Goal: Task Accomplishment & Management: Manage account settings

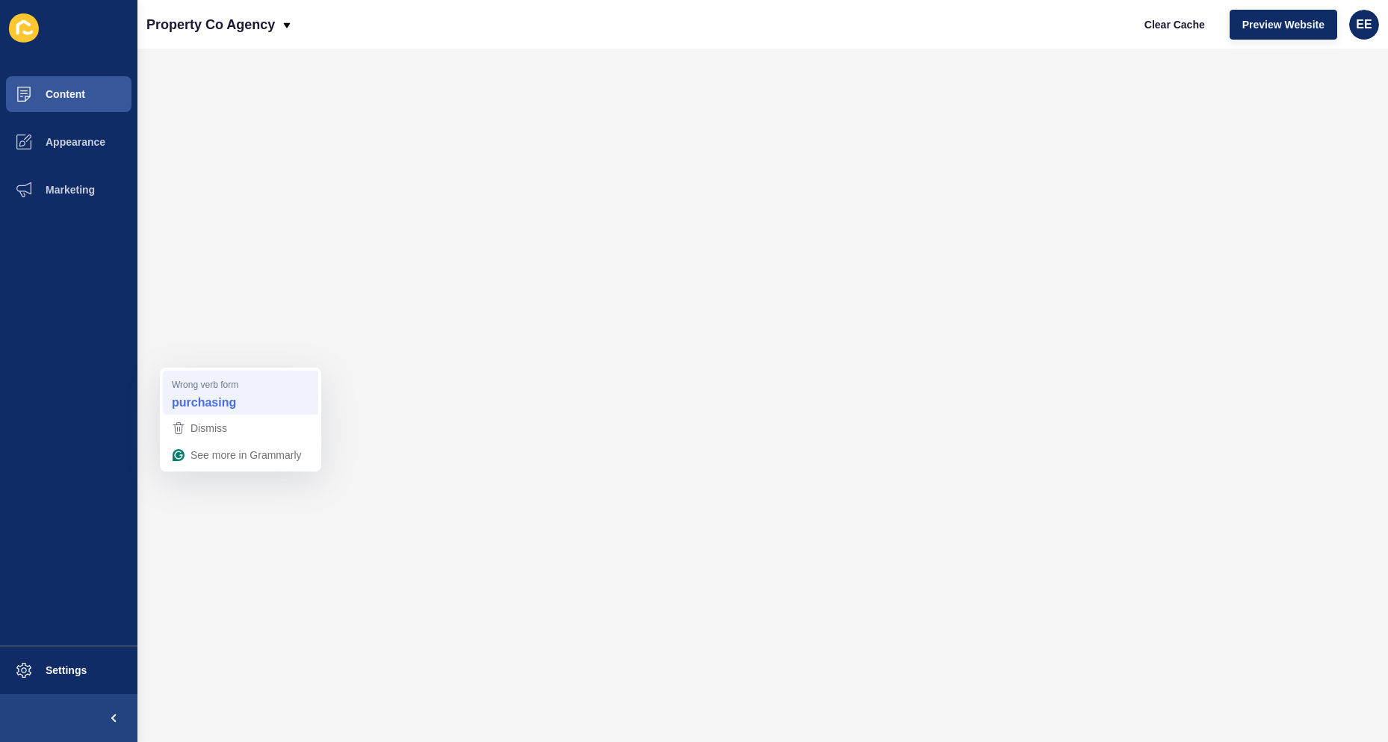
click at [209, 397] on strong "purchasing" at bounding box center [204, 402] width 64 height 16
drag, startPoint x: 88, startPoint y: 96, endPoint x: 78, endPoint y: 96, distance: 10.5
click at [86, 96] on button "Content" at bounding box center [68, 94] width 137 height 48
click at [56, 91] on span "Content" at bounding box center [41, 94] width 87 height 12
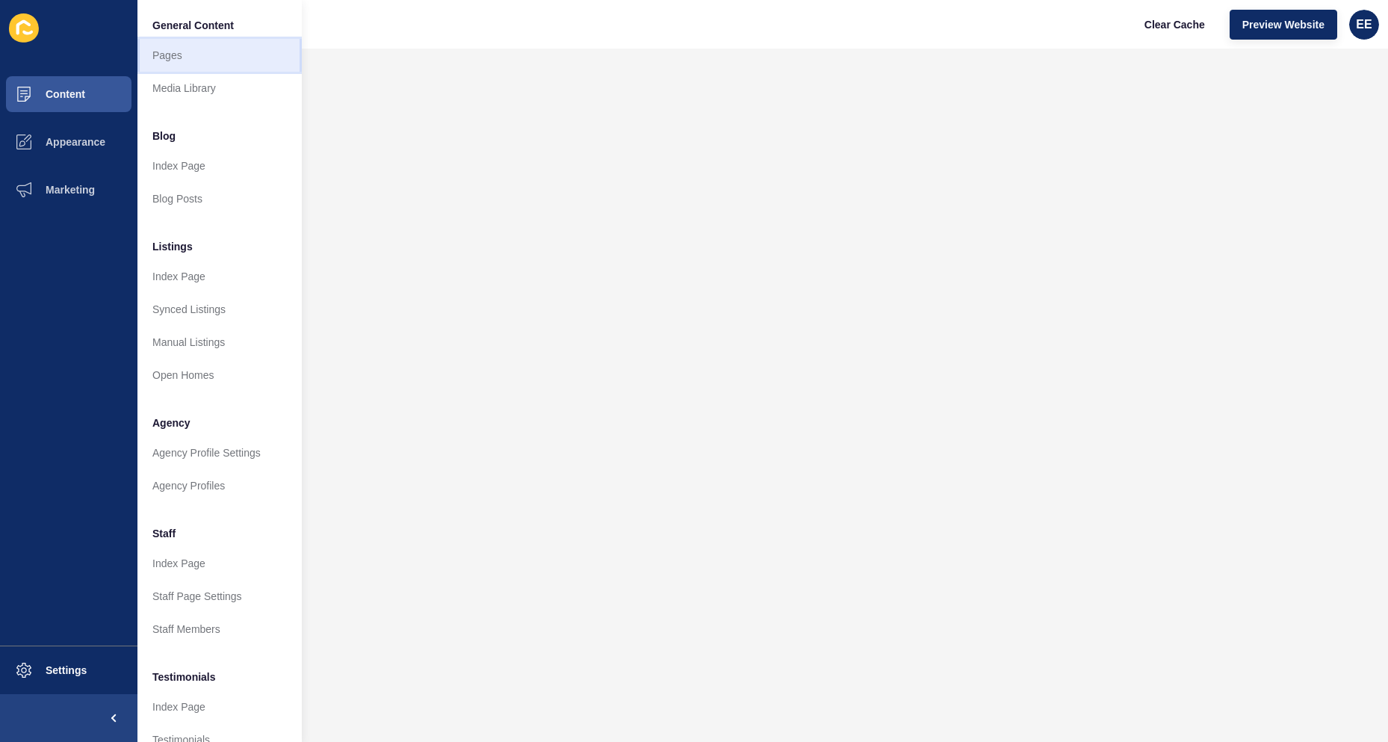
click at [175, 52] on link "Pages" at bounding box center [219, 55] width 164 height 33
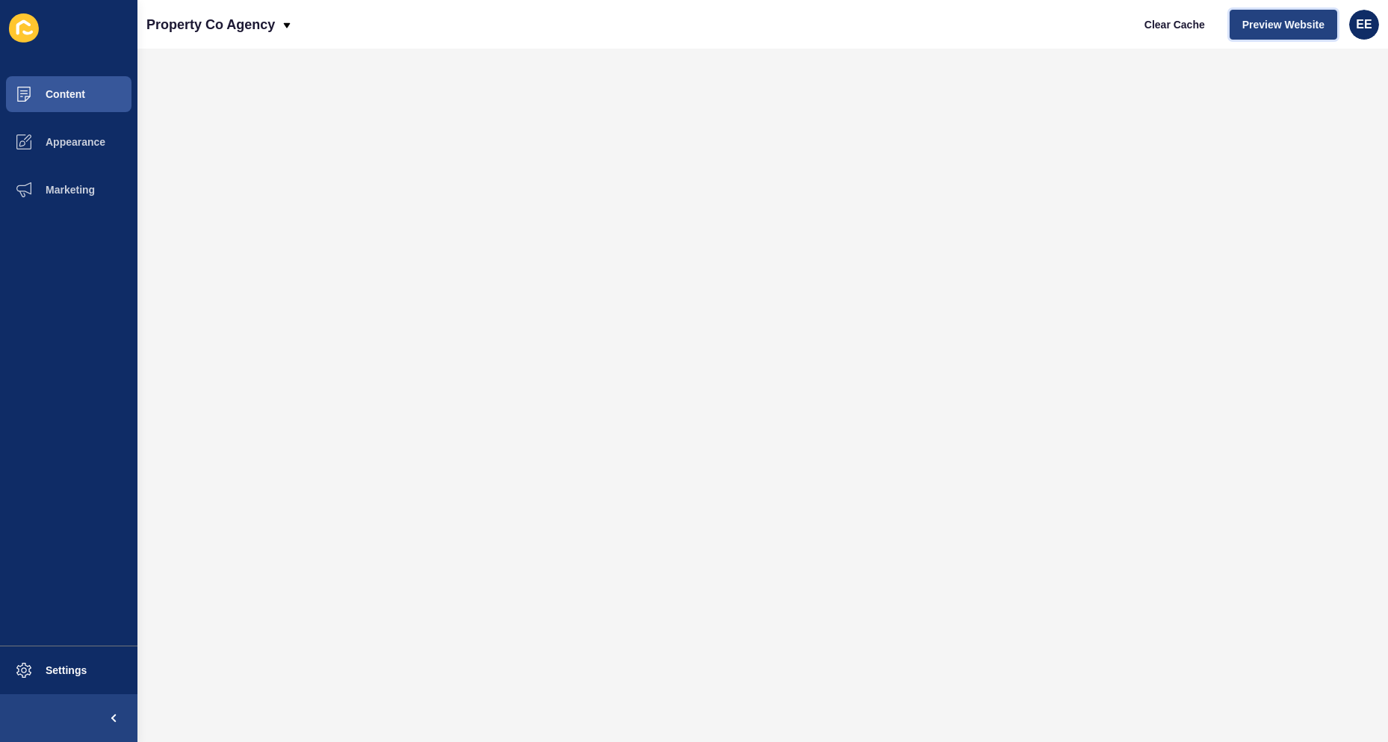
click at [1284, 20] on span "Preview Website" at bounding box center [1283, 24] width 82 height 15
click at [318, 507] on div ", and" at bounding box center [374, 519] width 143 height 24
click at [75, 102] on button "Content" at bounding box center [68, 94] width 137 height 48
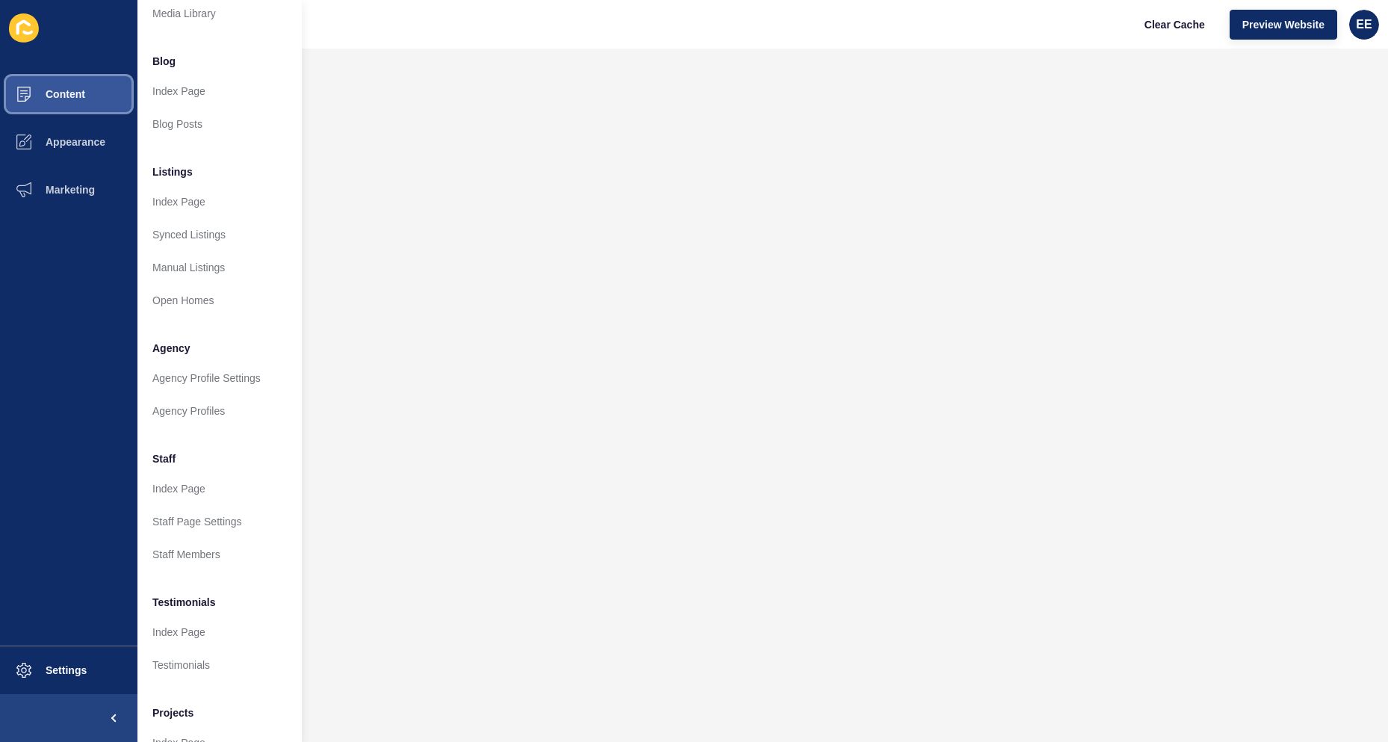
scroll to position [145, 0]
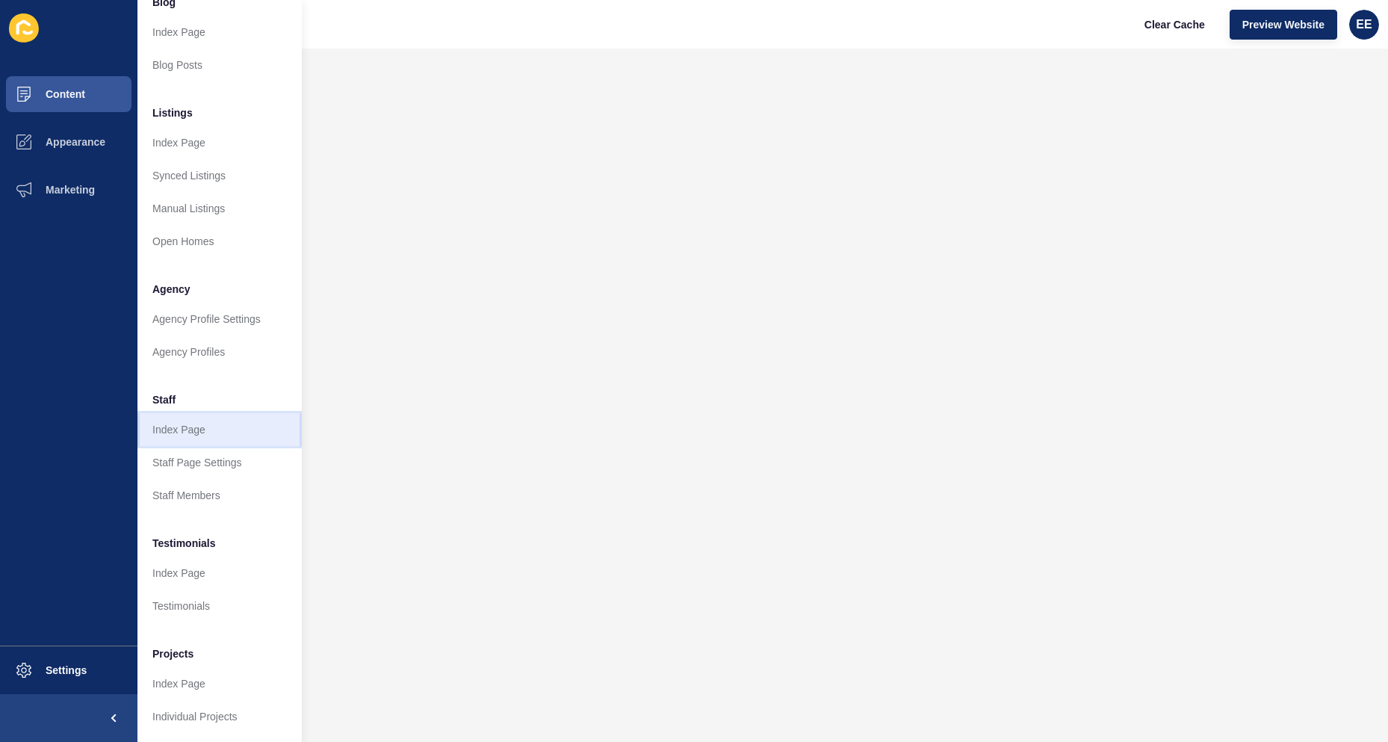
click at [202, 418] on link "Index Page" at bounding box center [219, 429] width 164 height 33
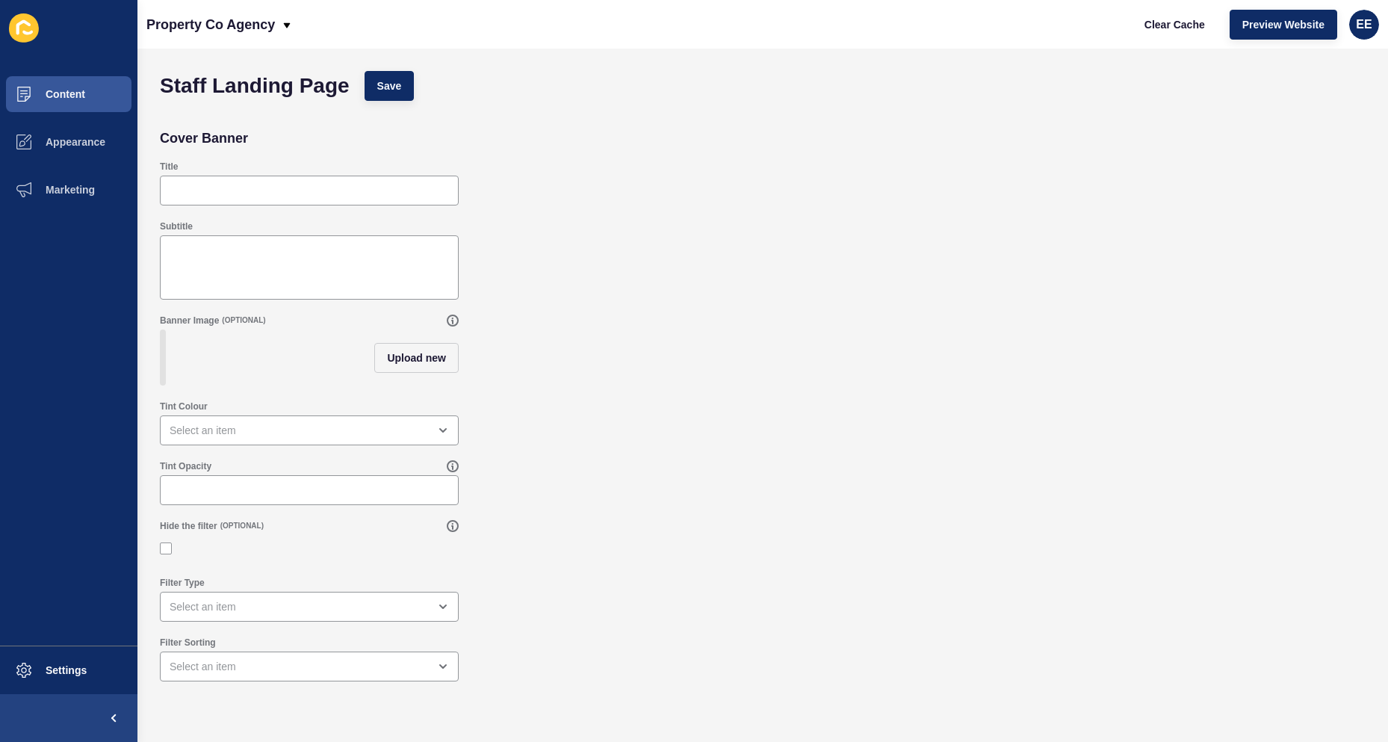
click at [415, 328] on div "Banner Image (OPTIONAL) Upload new" at bounding box center [309, 350] width 302 height 74
click at [410, 365] on span "Upload new" at bounding box center [416, 357] width 59 height 15
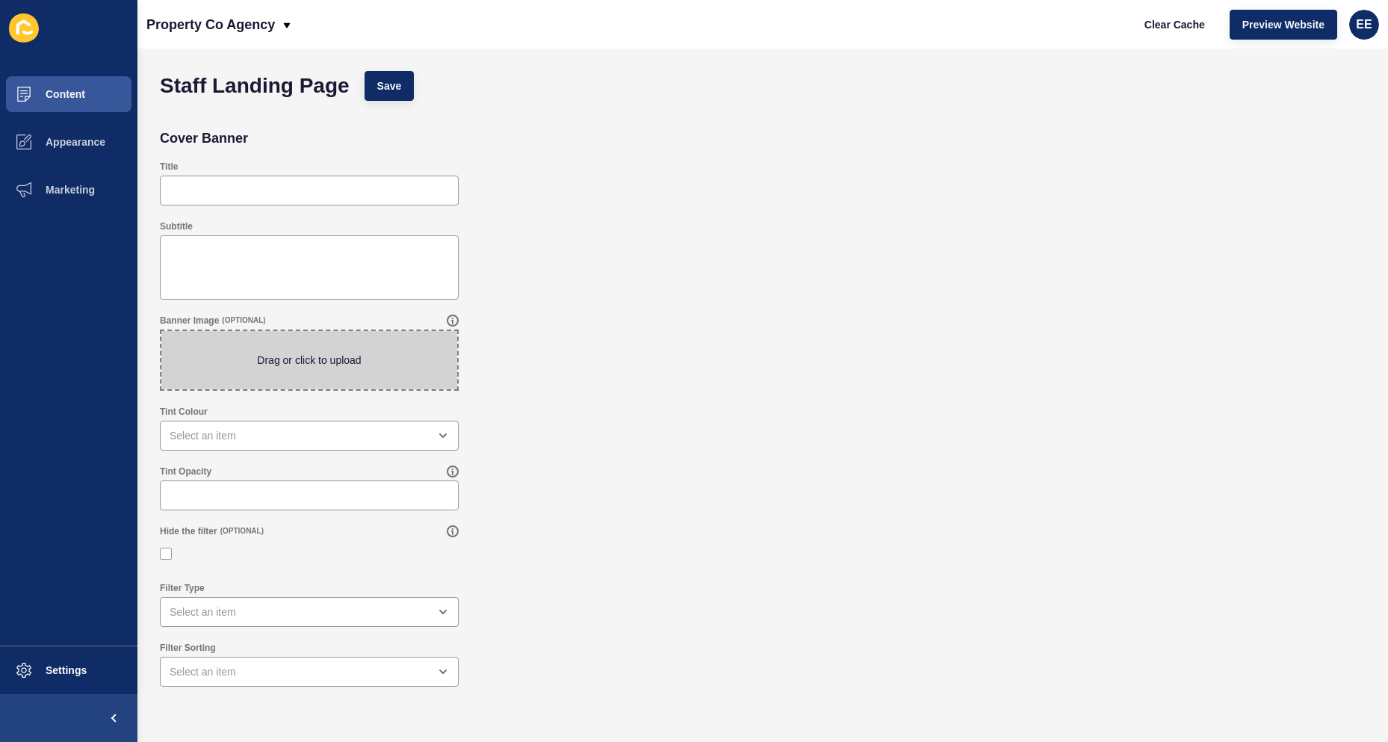
click at [338, 374] on span at bounding box center [309, 360] width 296 height 58
click at [161, 331] on input "Drag or click to upload" at bounding box center [161, 331] width 0 height 0
type input "C:\fakepath\kitchenimage.jpg"
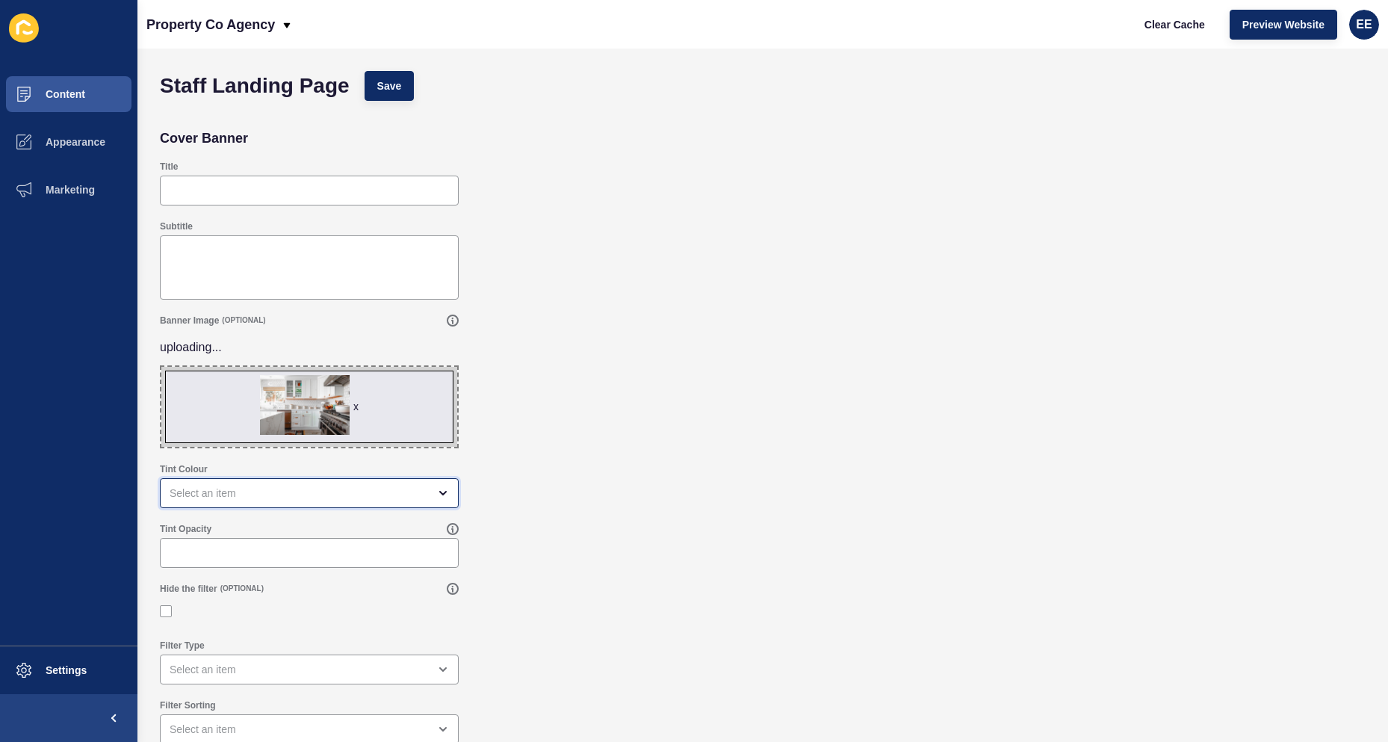
click at [261, 495] on div "open menu" at bounding box center [299, 493] width 258 height 15
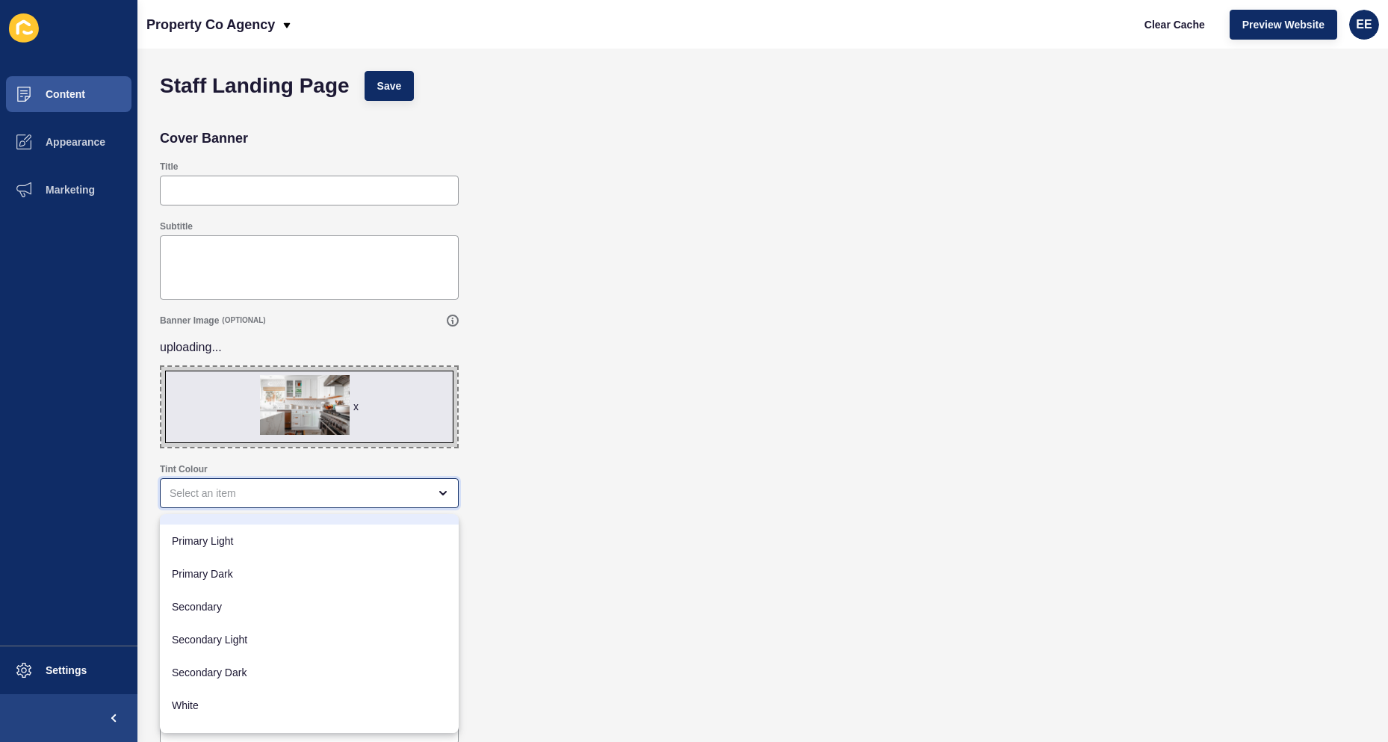
scroll to position [44, 0]
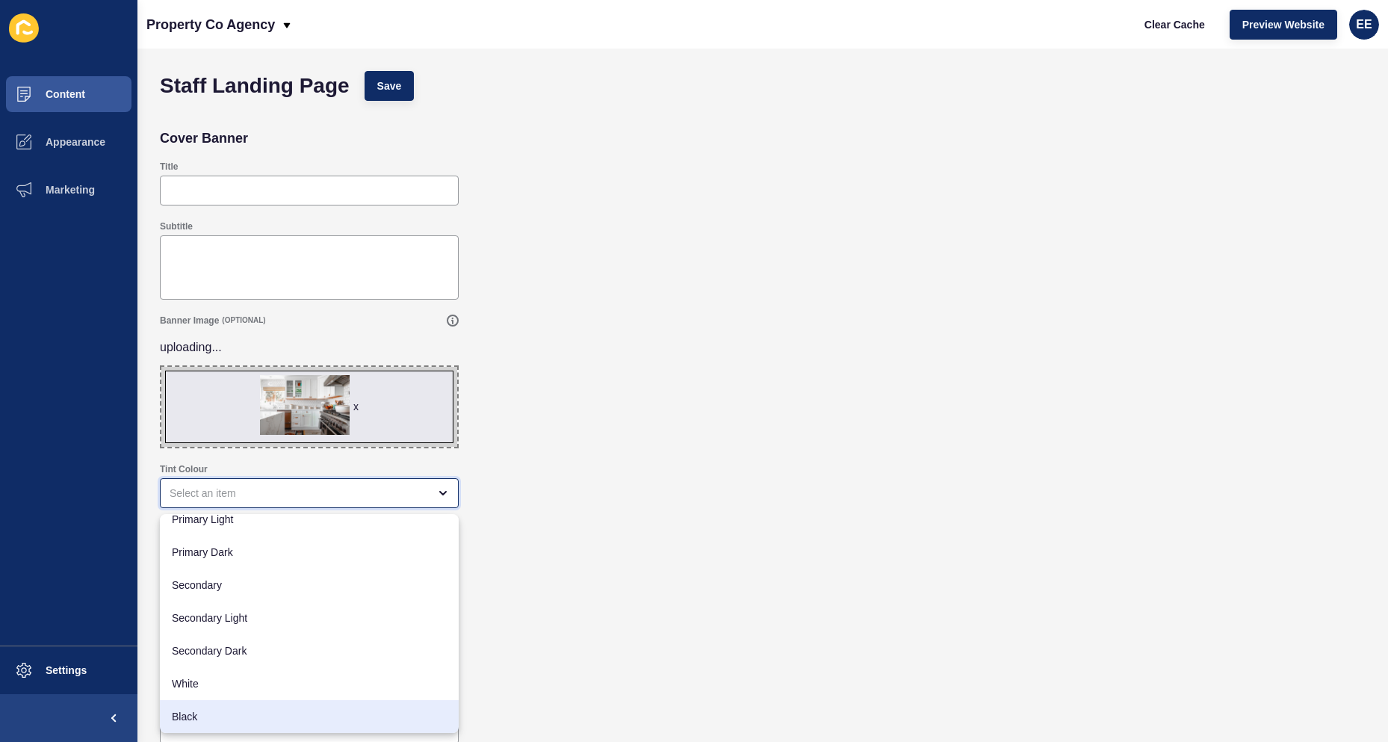
click at [198, 713] on span "Black" at bounding box center [309, 716] width 275 height 15
type input "Black"
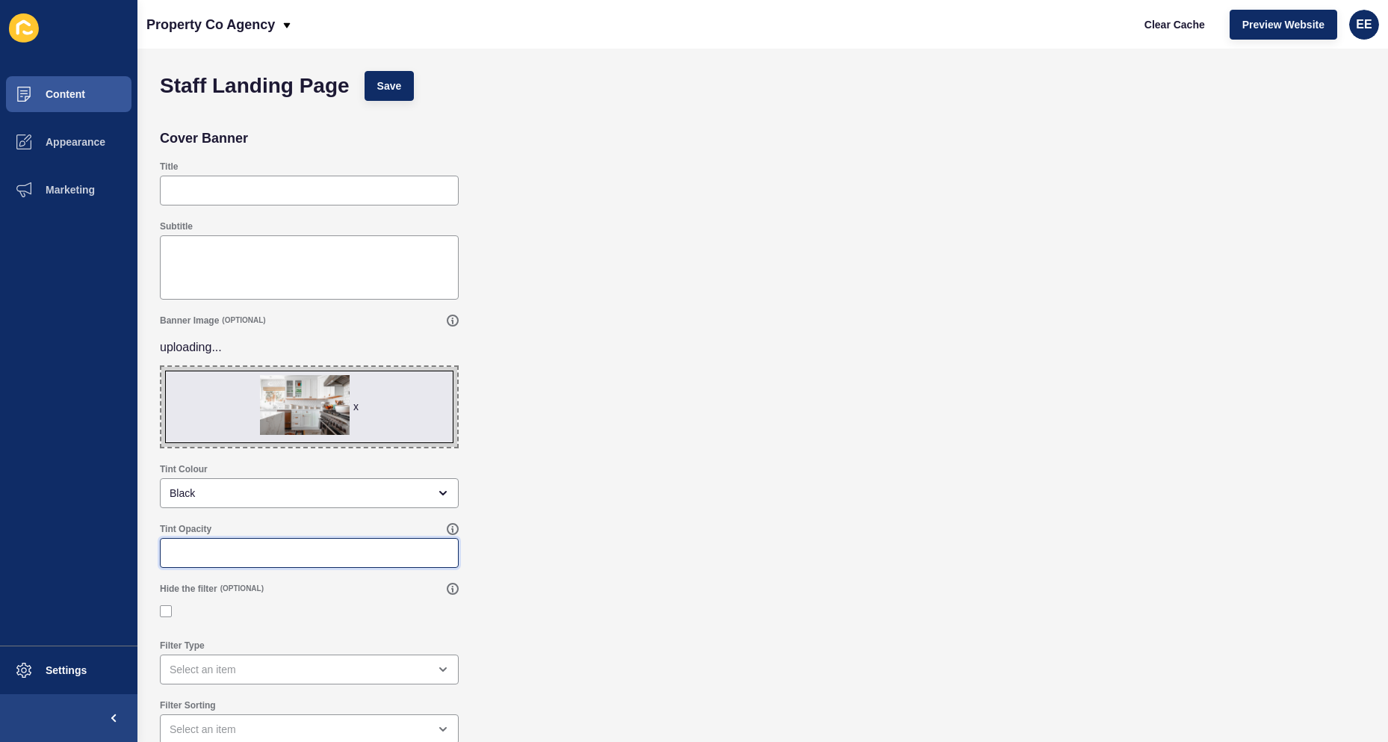
click at [241, 553] on input "Tint Opacity" at bounding box center [309, 552] width 279 height 15
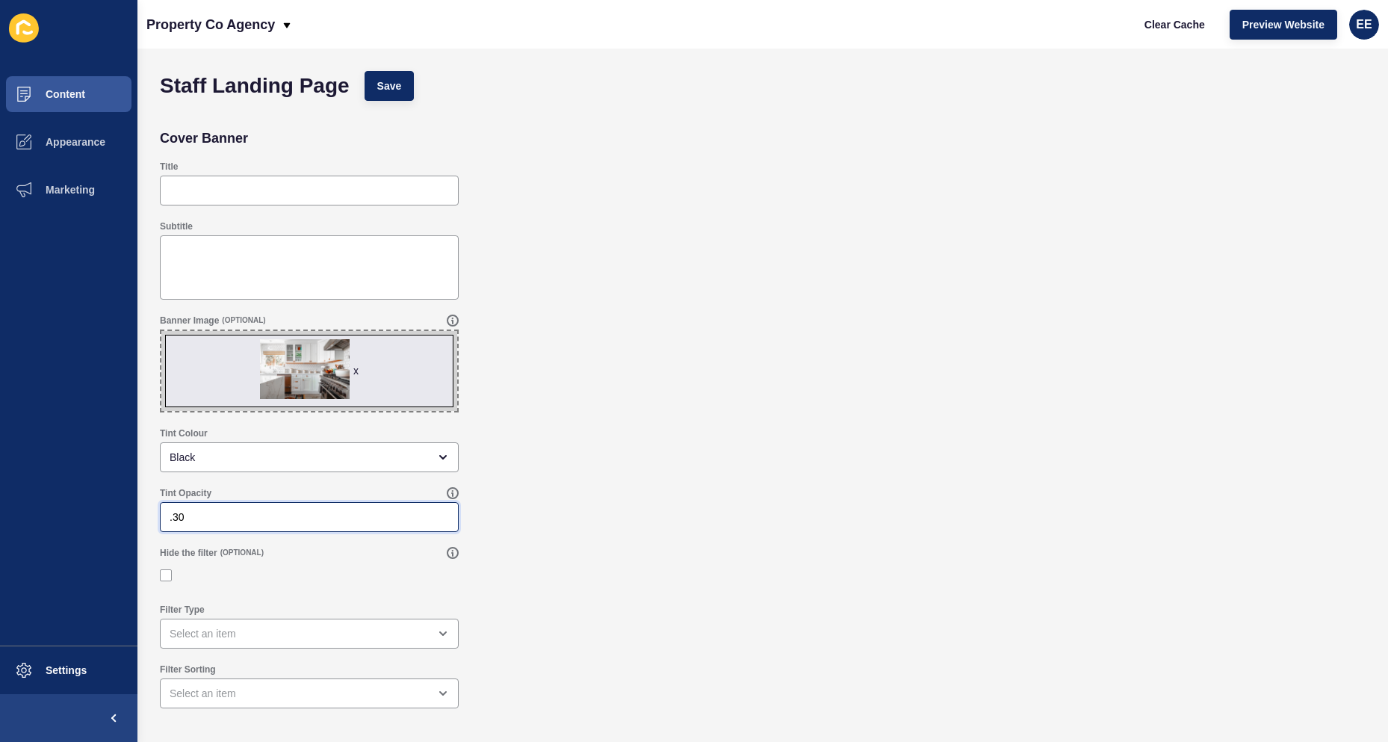
scroll to position [0, 0]
type input ".30"
click at [173, 577] on div at bounding box center [309, 575] width 299 height 13
click at [164, 573] on label at bounding box center [166, 575] width 12 height 12
click at [164, 573] on input "Hide the filter" at bounding box center [168, 575] width 10 height 10
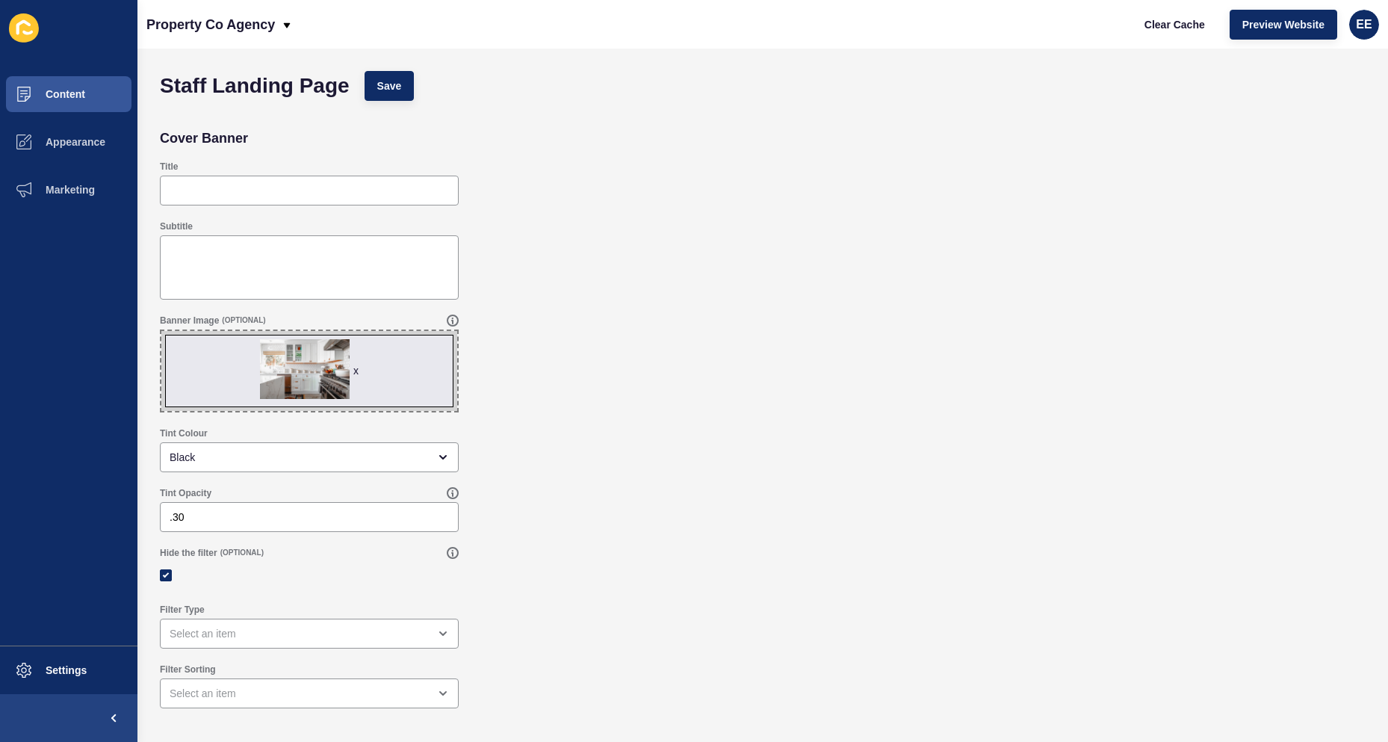
checkbox input "true"
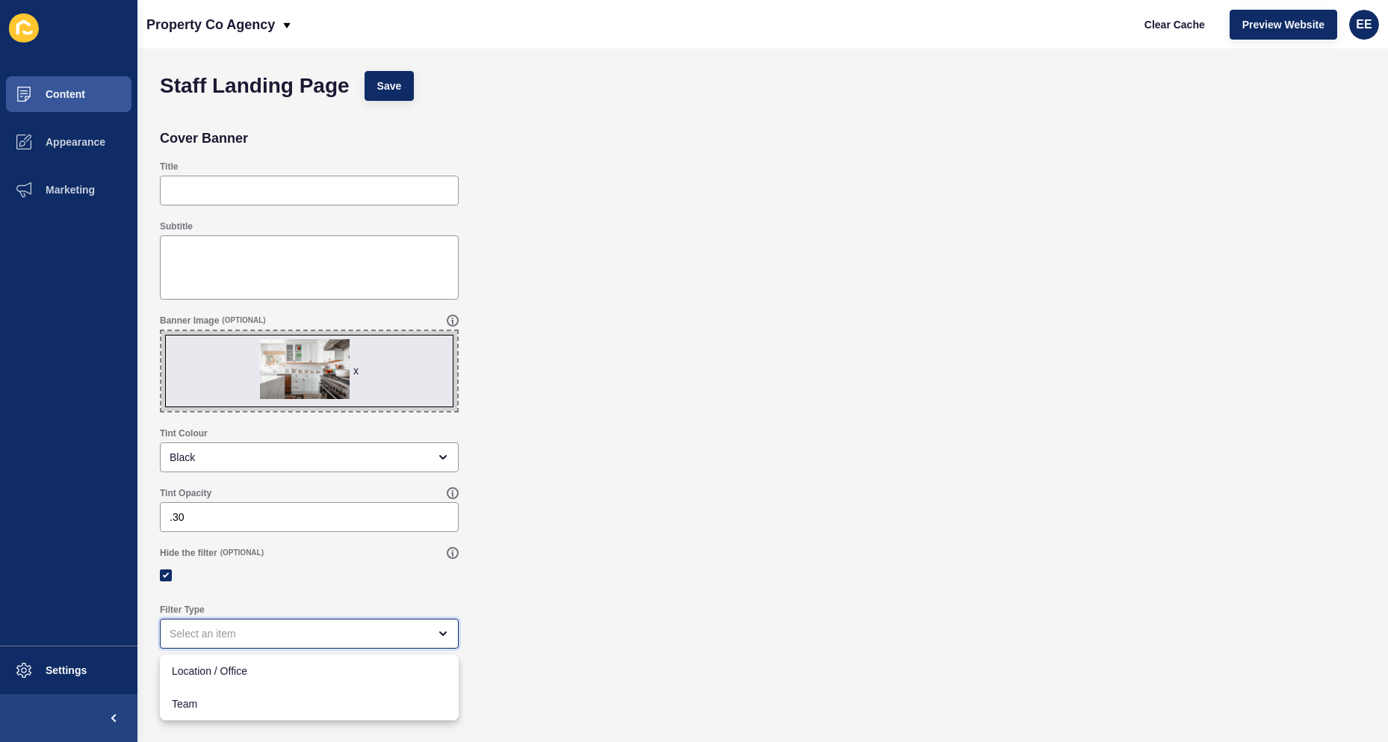
click at [367, 628] on div "close menu" at bounding box center [299, 633] width 258 height 15
click at [553, 598] on div "Filter Type" at bounding box center [762, 626] width 1221 height 60
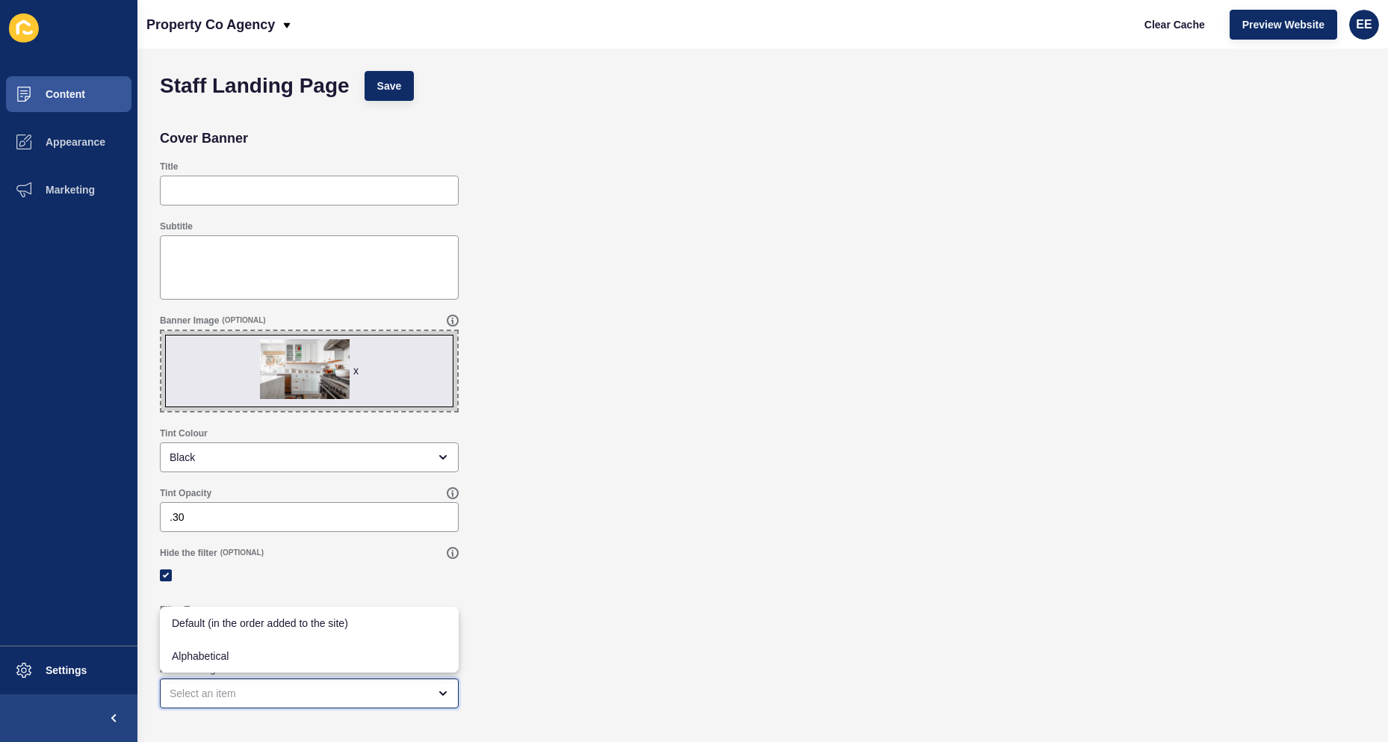
click at [372, 688] on div "close menu" at bounding box center [299, 693] width 258 height 15
click at [593, 613] on div "Filter Type" at bounding box center [762, 626] width 1221 height 60
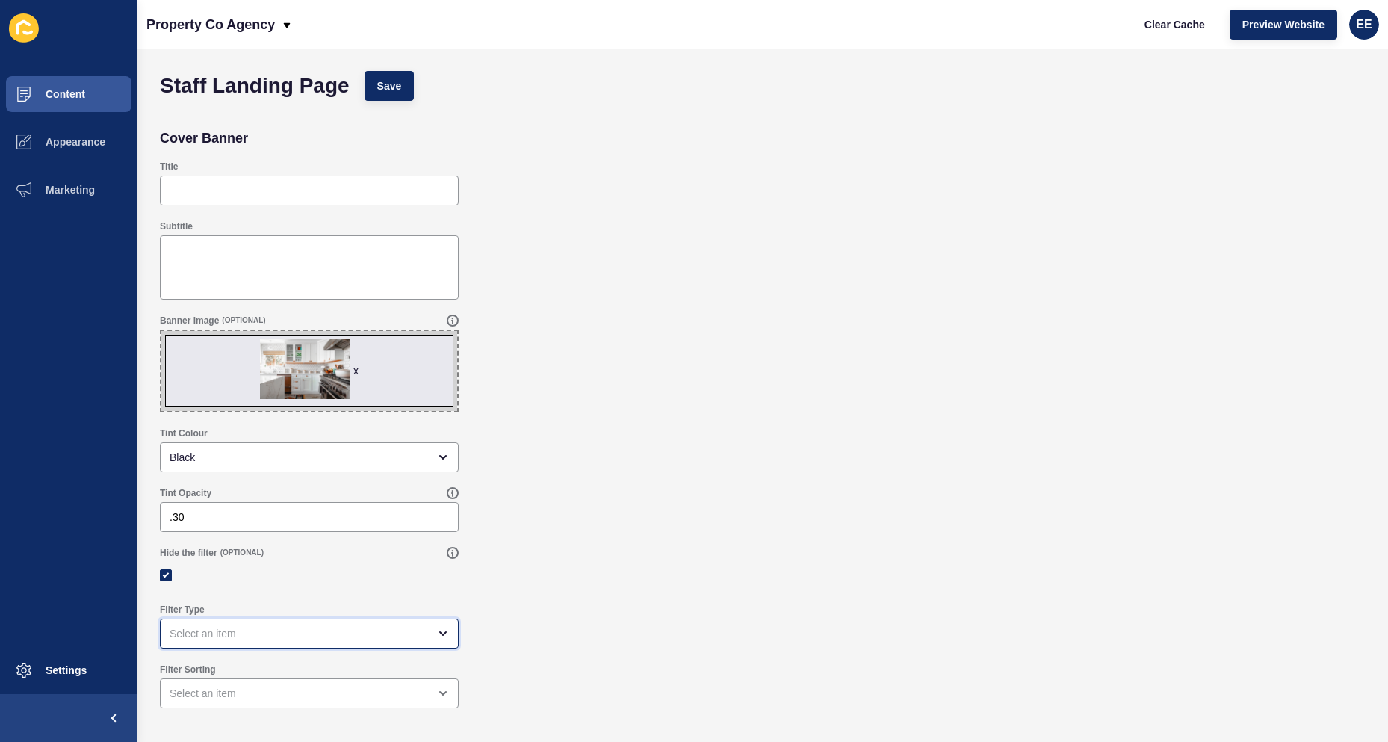
click at [421, 638] on div "open menu" at bounding box center [299, 633] width 258 height 15
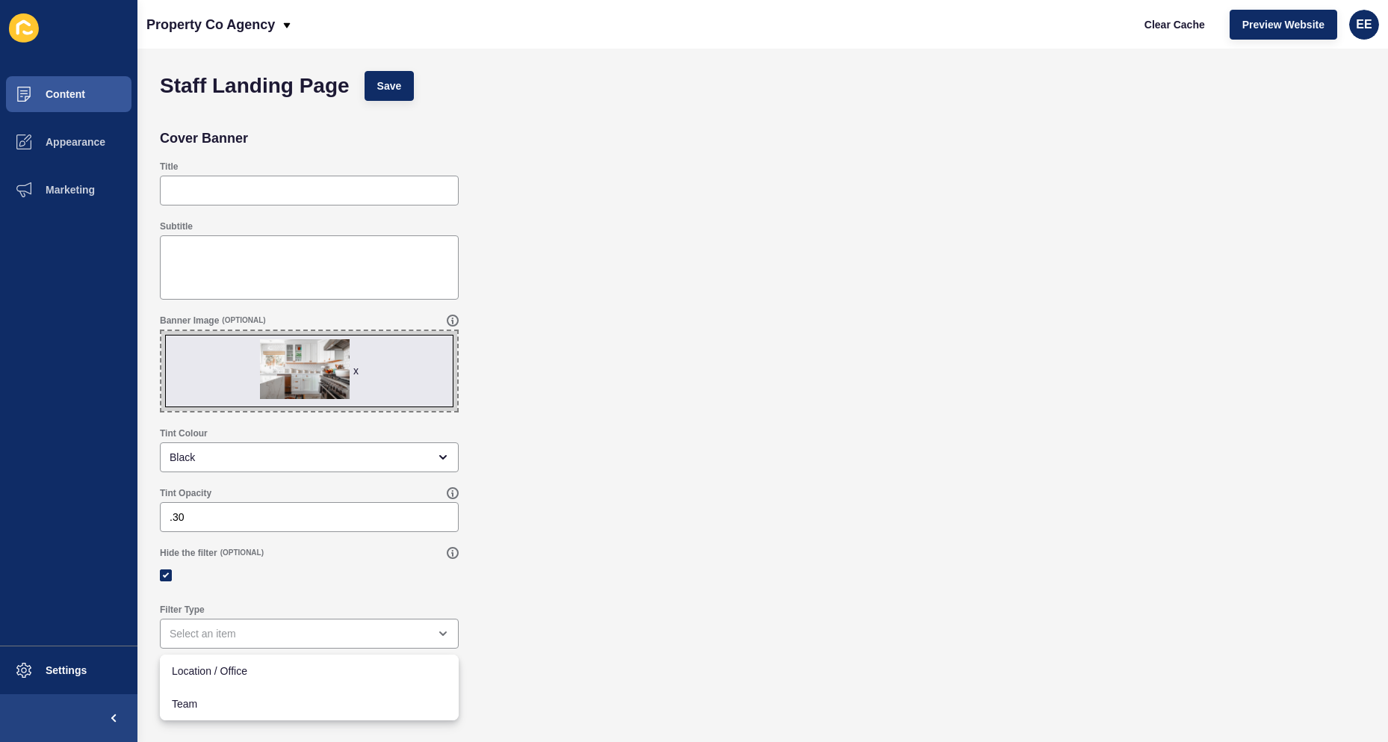
click at [554, 606] on div "Filter Type" at bounding box center [762, 626] width 1221 height 60
click at [386, 78] on span "Save" at bounding box center [389, 85] width 25 height 15
click at [383, 81] on span "Save" at bounding box center [389, 85] width 25 height 15
click at [46, 99] on span "Content" at bounding box center [41, 94] width 87 height 12
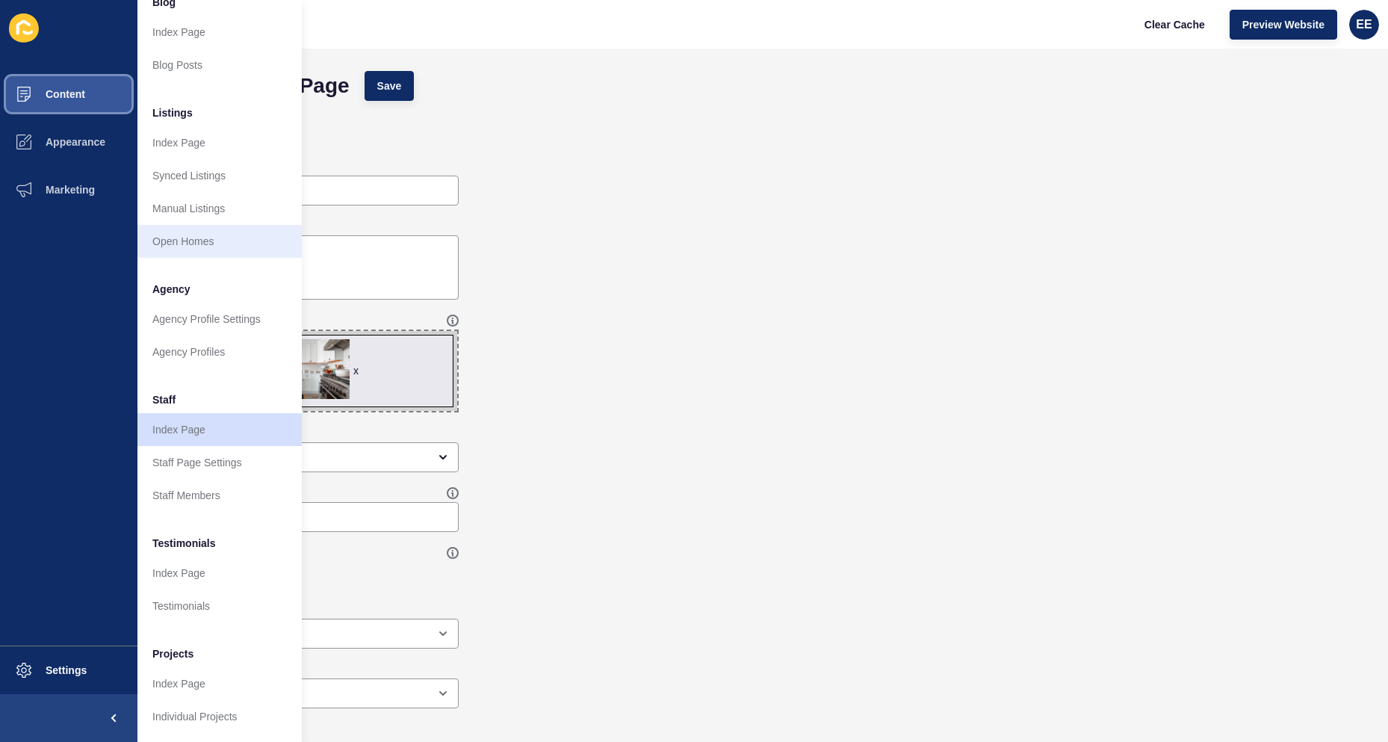
scroll to position [145, 0]
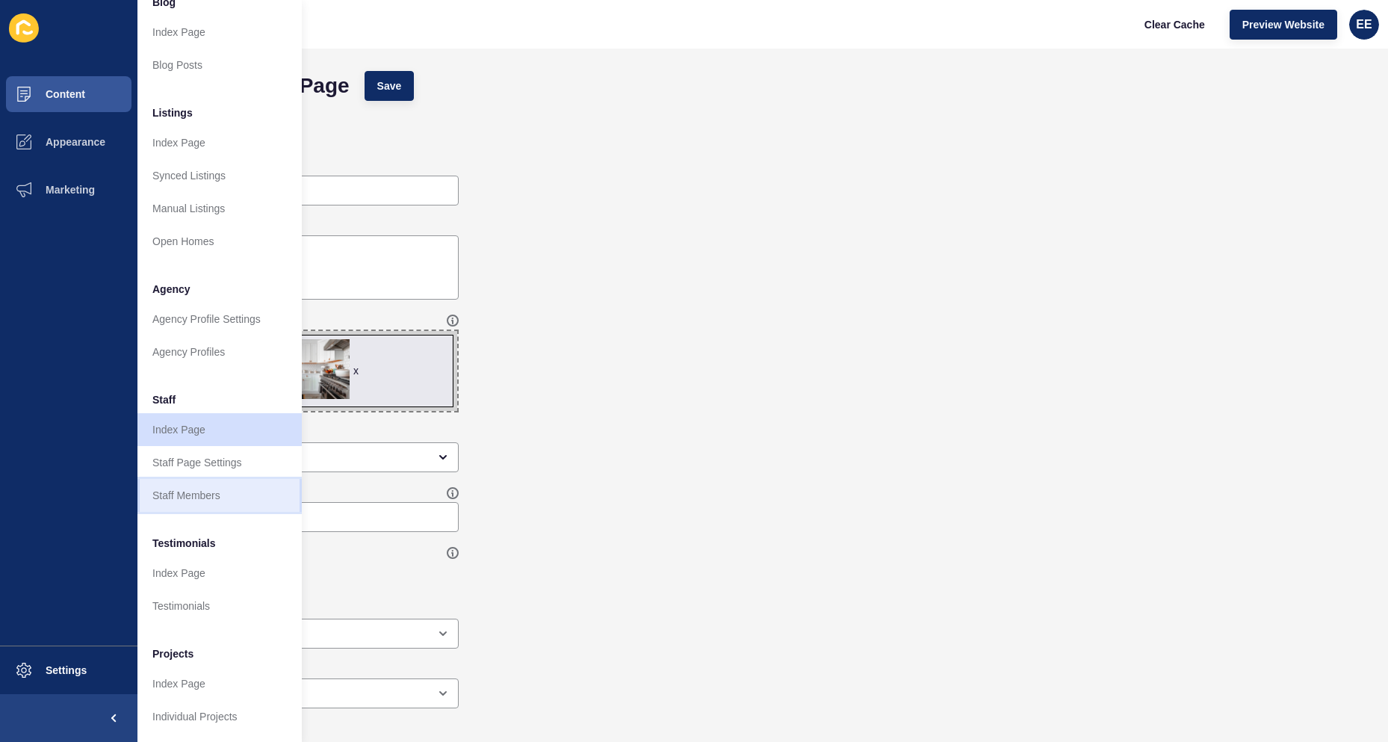
click at [199, 487] on link "Staff Members" at bounding box center [219, 495] width 164 height 33
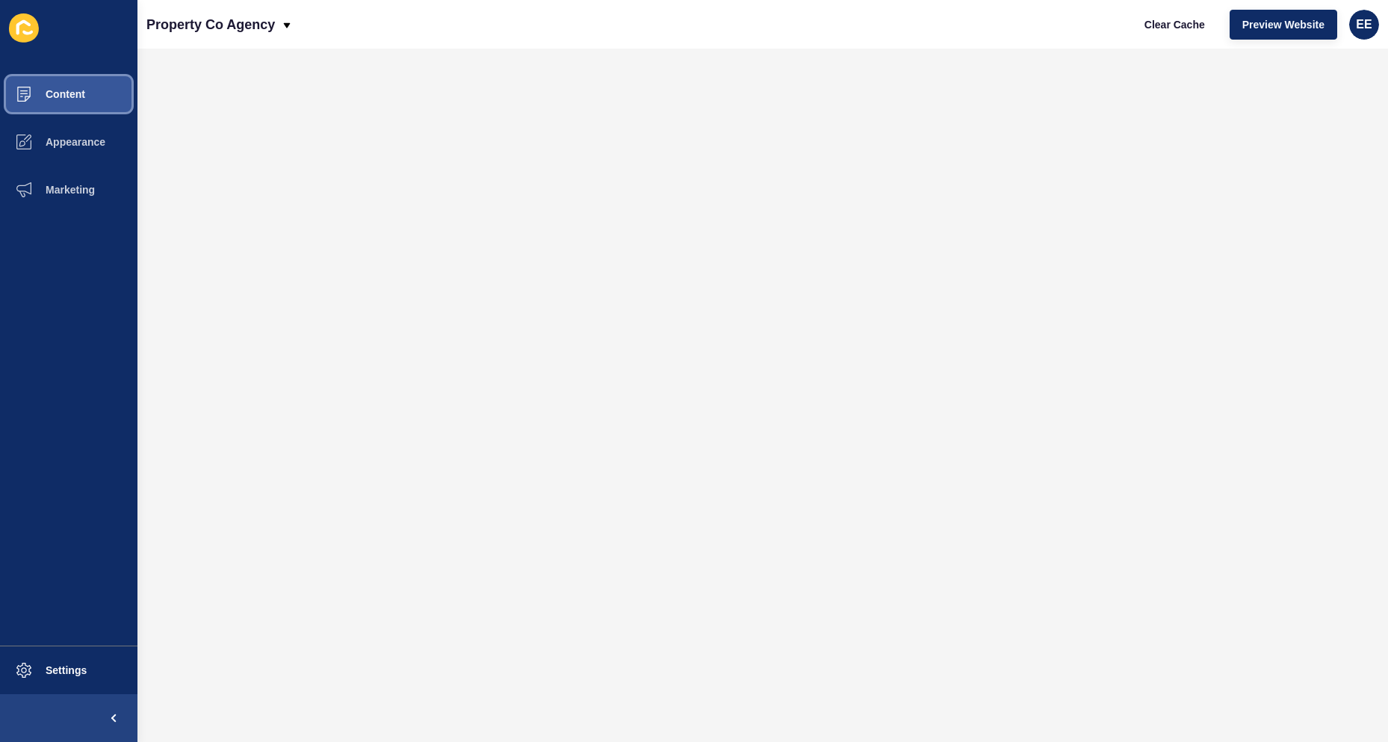
click at [61, 90] on span "Content" at bounding box center [41, 94] width 87 height 12
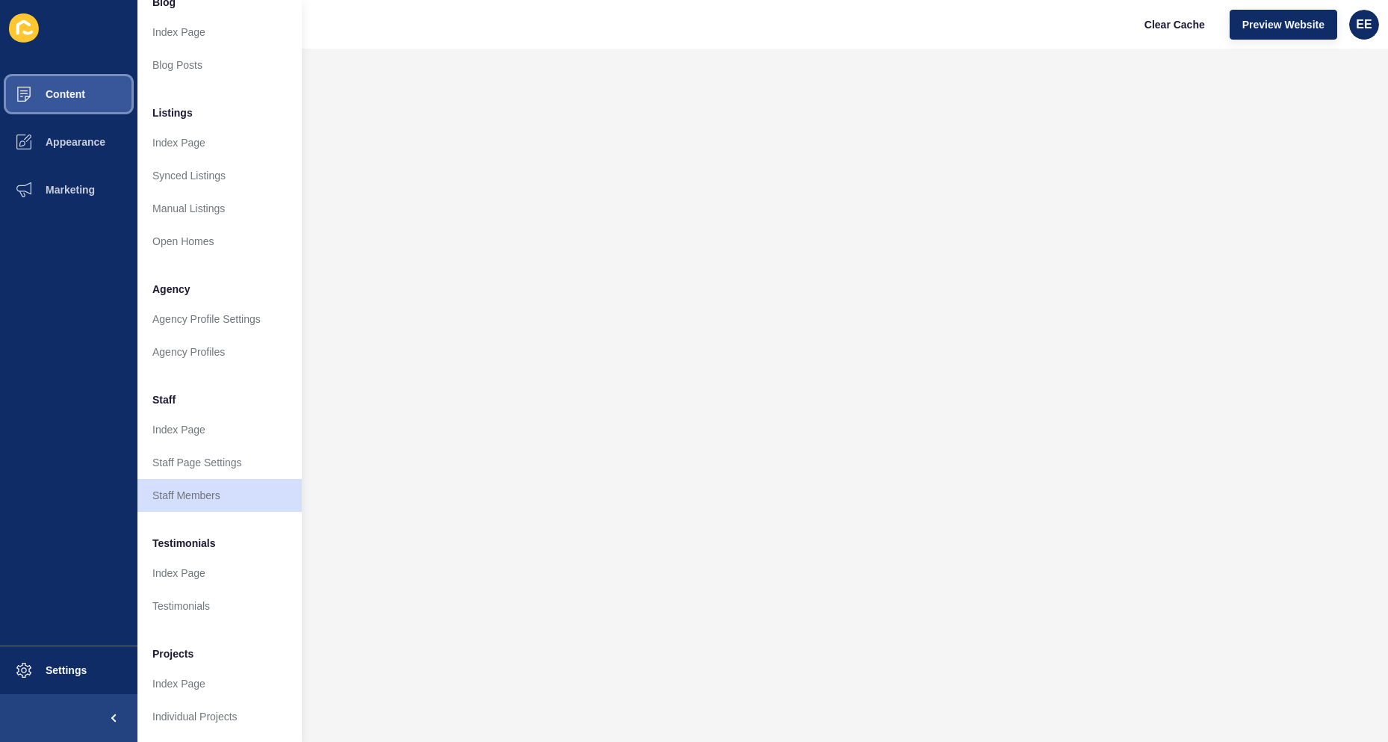
scroll to position [145, 0]
click at [191, 564] on link "Index Page" at bounding box center [219, 573] width 164 height 33
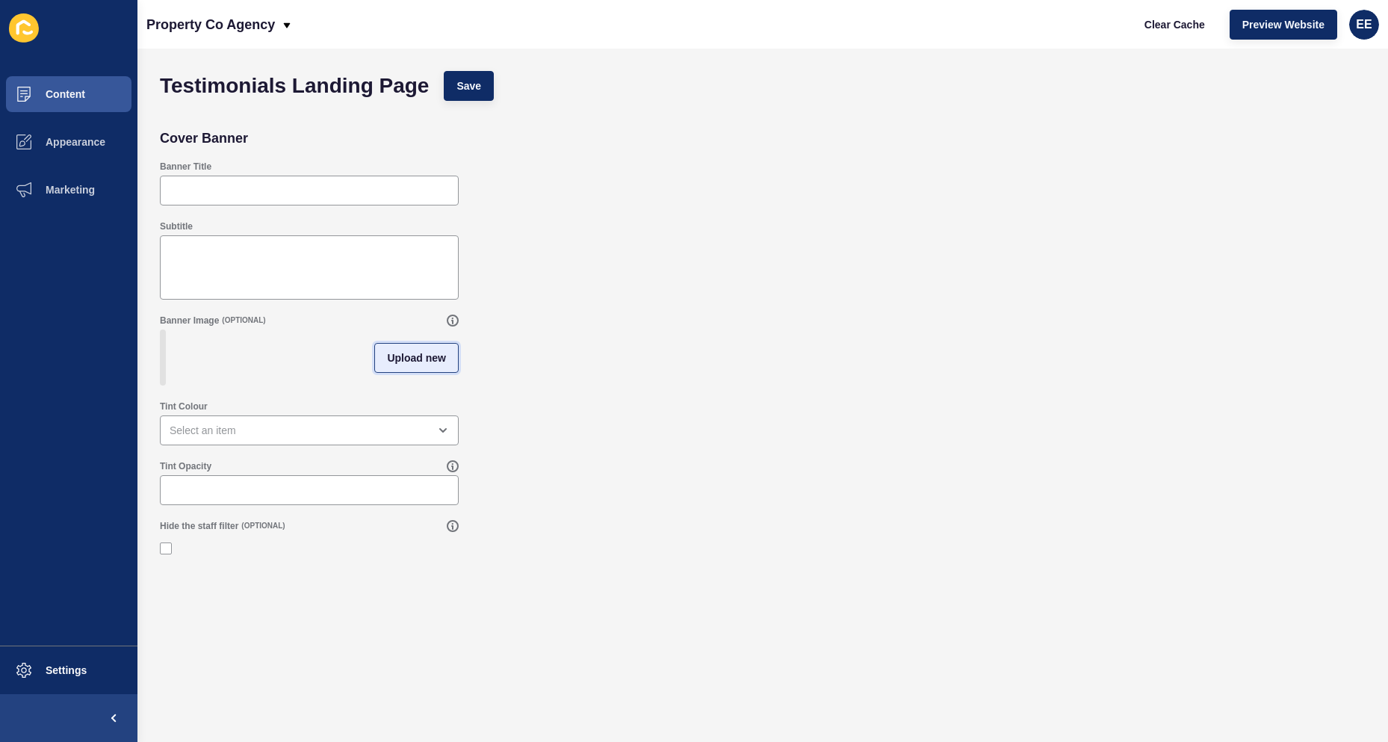
click at [382, 352] on button "Upload new" at bounding box center [416, 358] width 84 height 30
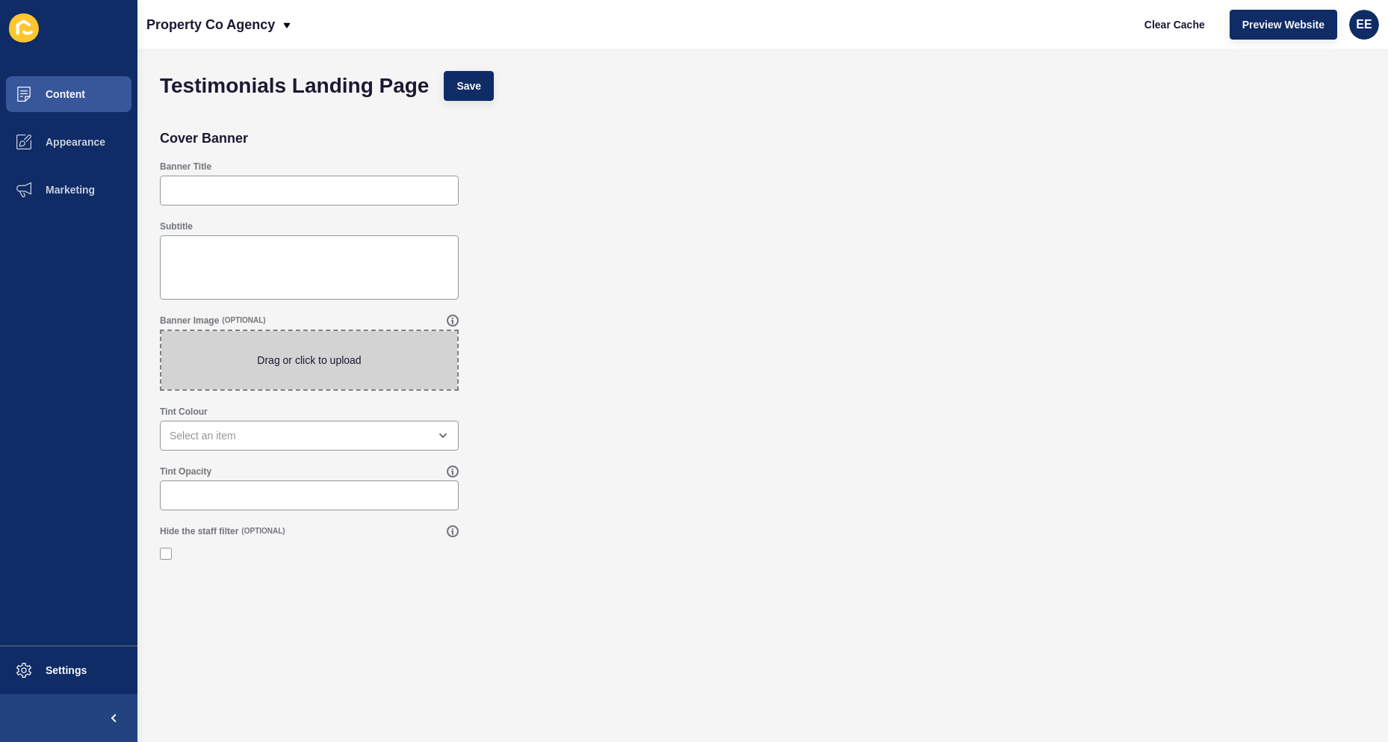
click at [310, 350] on span at bounding box center [309, 360] width 296 height 58
click at [161, 331] on input "Drag or click to upload" at bounding box center [161, 331] width 0 height 0
type input "C:\fakepath\pexelsbrickkitchen.jpg"
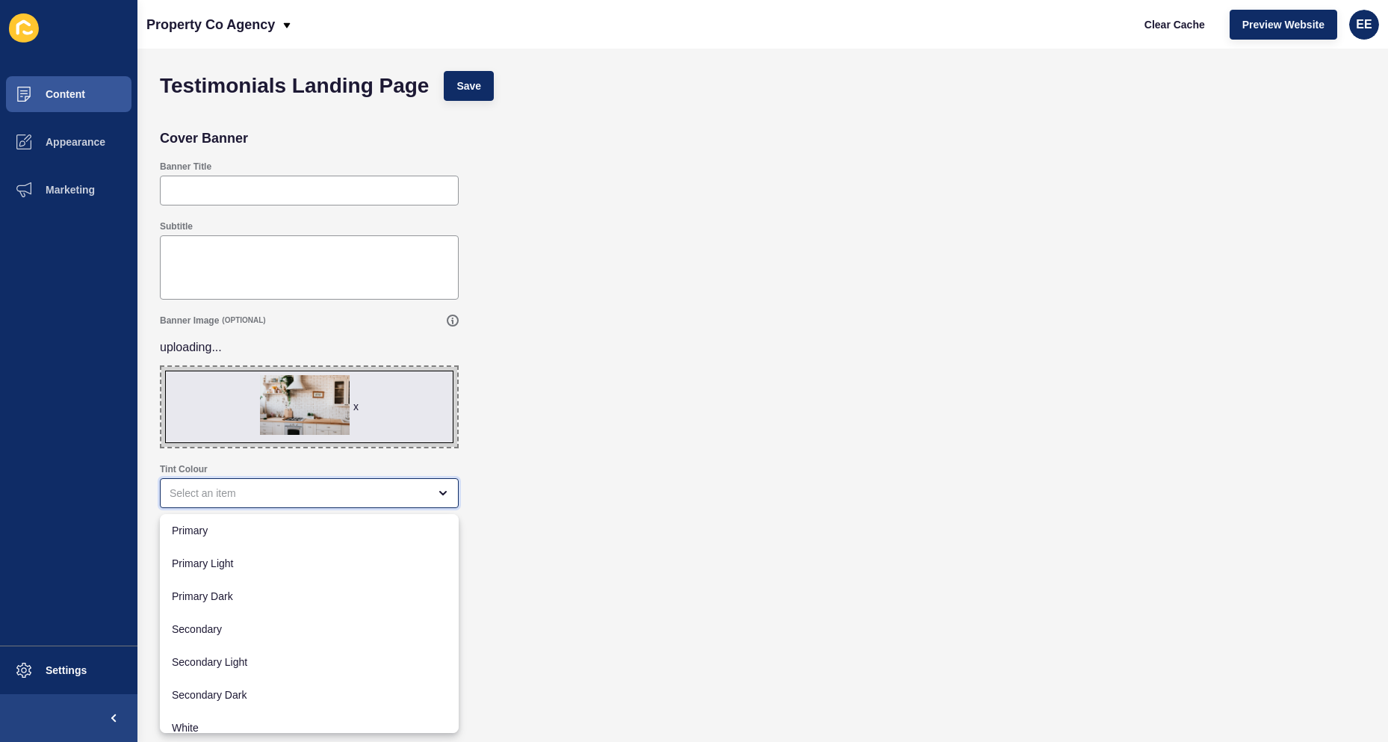
click at [268, 491] on div "close menu" at bounding box center [299, 493] width 258 height 15
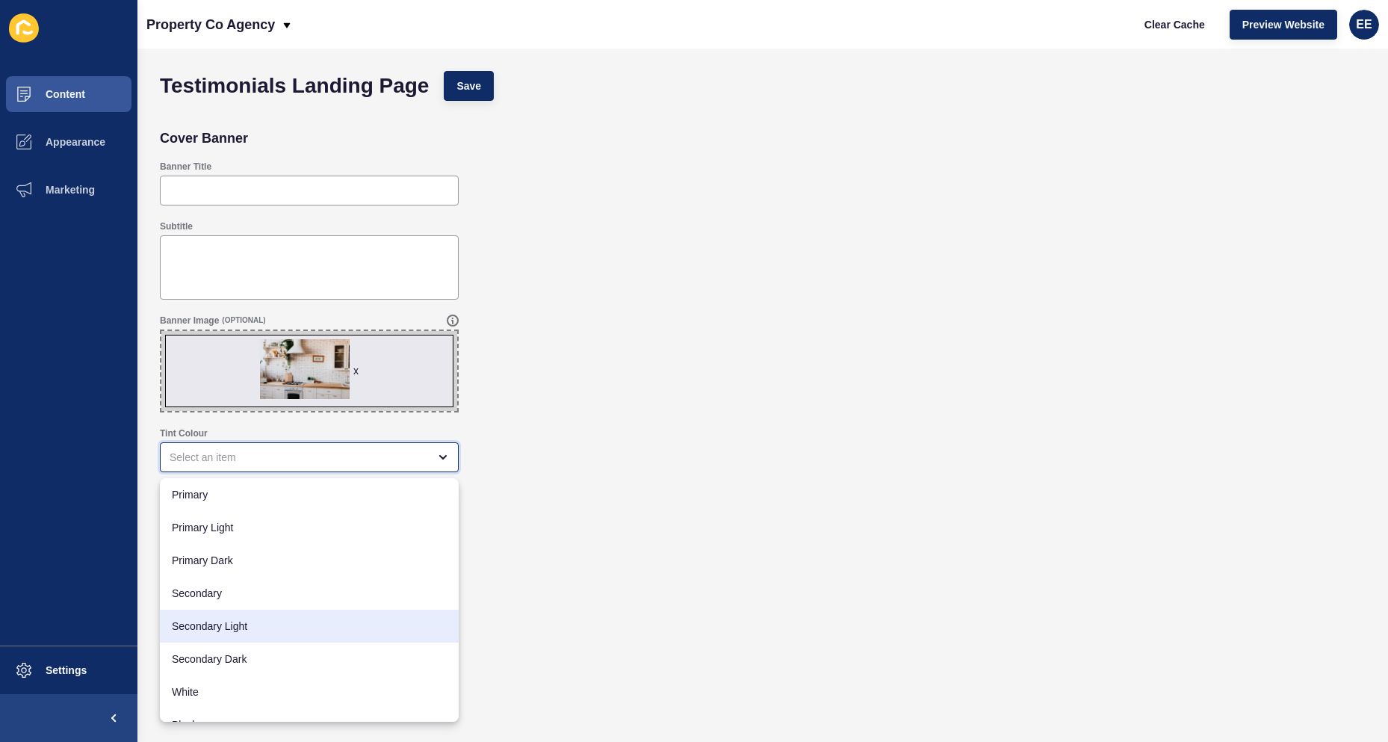
scroll to position [19, 0]
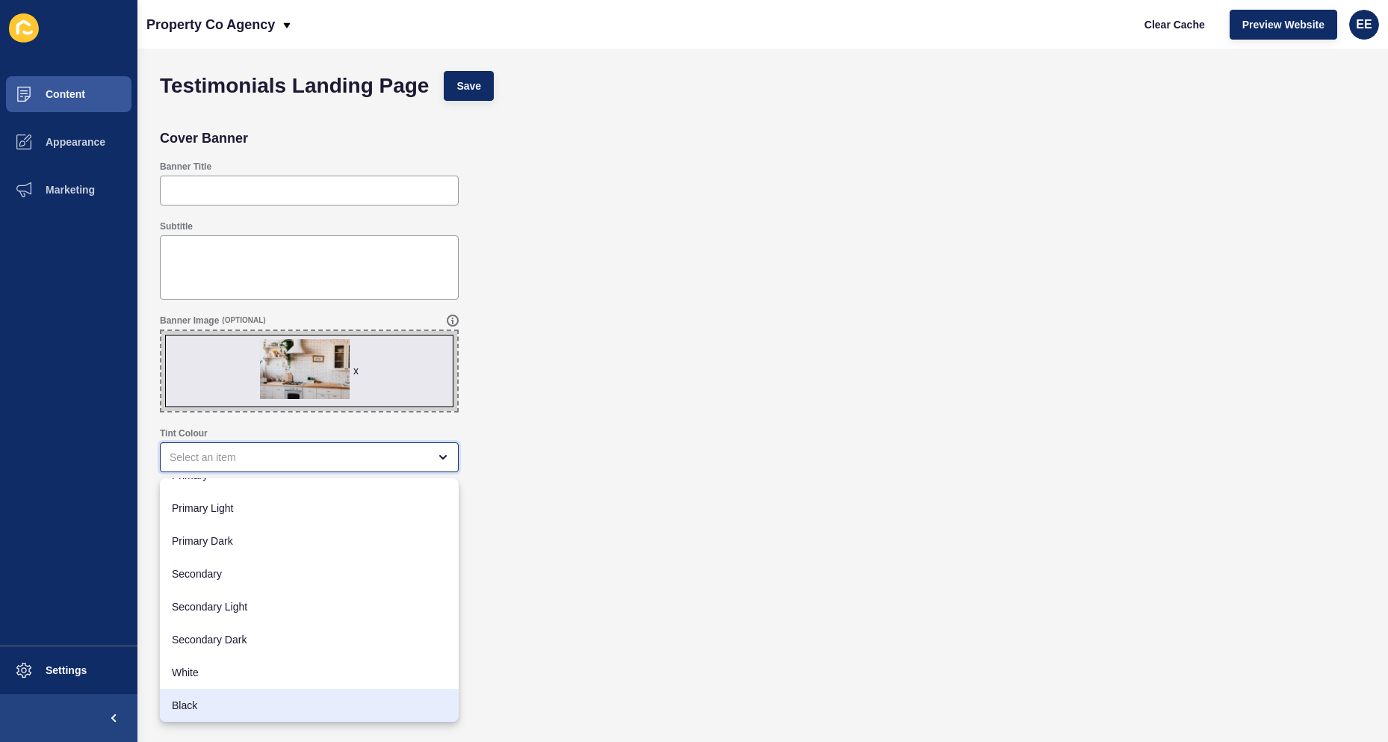
drag, startPoint x: 202, startPoint y: 697, endPoint x: 243, endPoint y: 665, distance: 52.2
click at [202, 698] on div "Black" at bounding box center [309, 705] width 299 height 33
type input "Black"
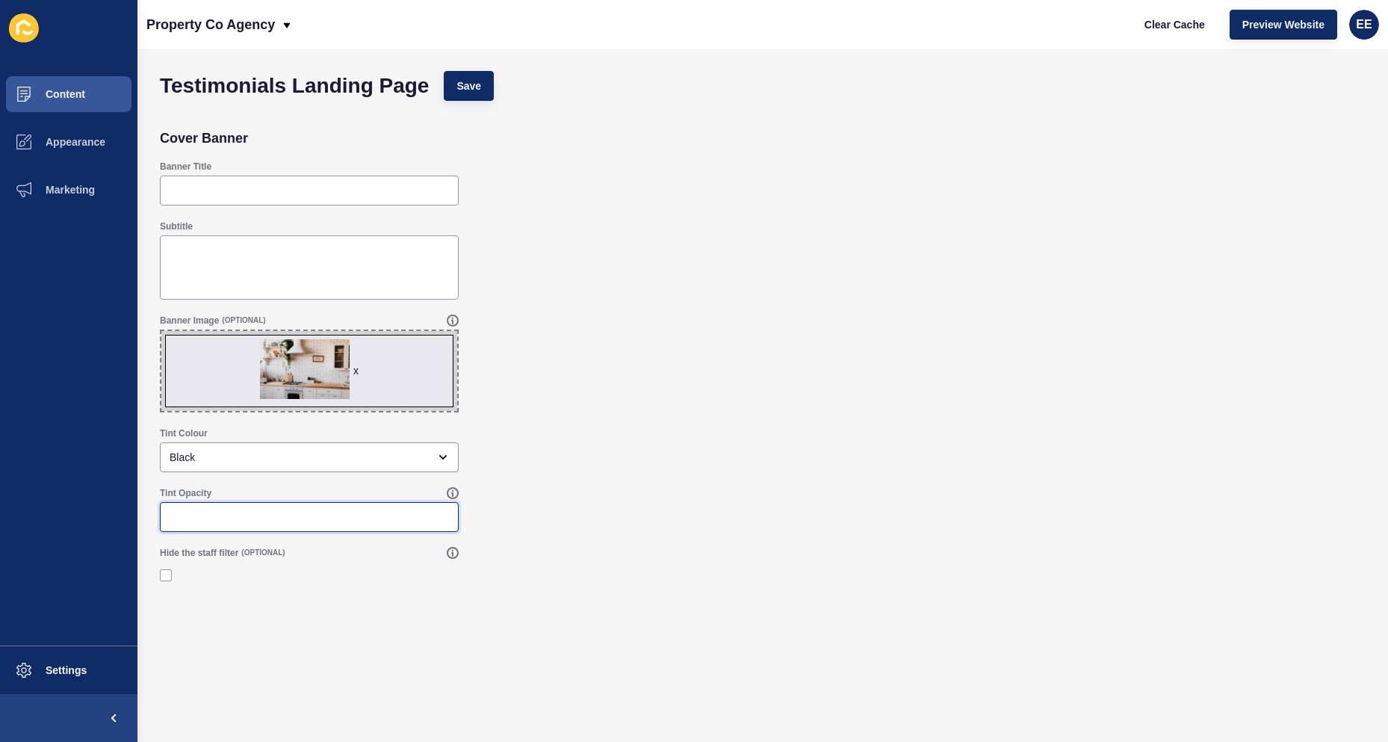
click at [267, 513] on input "Tint Opacity" at bounding box center [309, 517] width 279 height 15
type input ".30"
click at [169, 573] on label at bounding box center [166, 575] width 12 height 12
click at [169, 573] on input "Hide the staff filter" at bounding box center [168, 575] width 10 height 10
checkbox input "true"
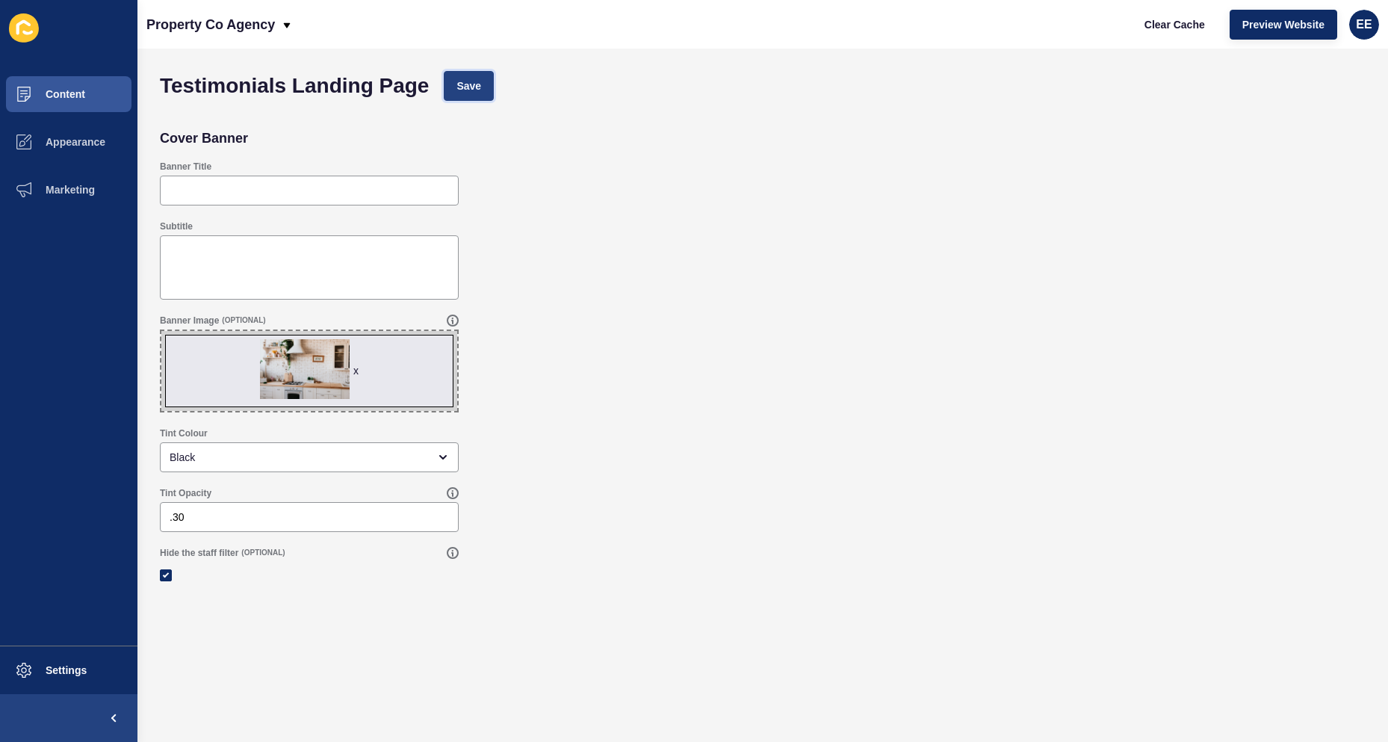
click at [481, 82] on span "Save" at bounding box center [468, 85] width 25 height 15
click at [479, 77] on button "Save" at bounding box center [469, 86] width 50 height 30
click at [84, 99] on span "Content" at bounding box center [41, 94] width 87 height 12
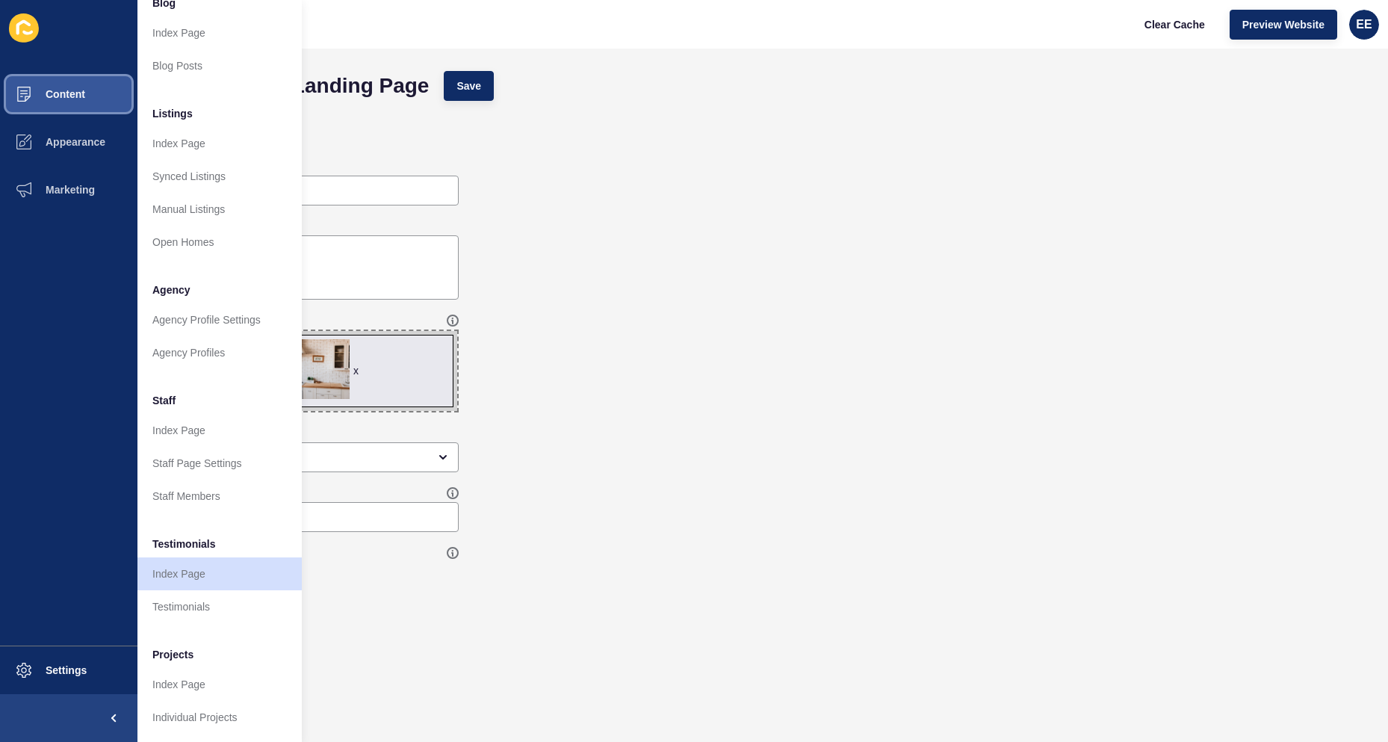
scroll to position [145, 0]
click at [194, 589] on link "Testimonials" at bounding box center [219, 605] width 164 height 33
